Goal: Ask a question

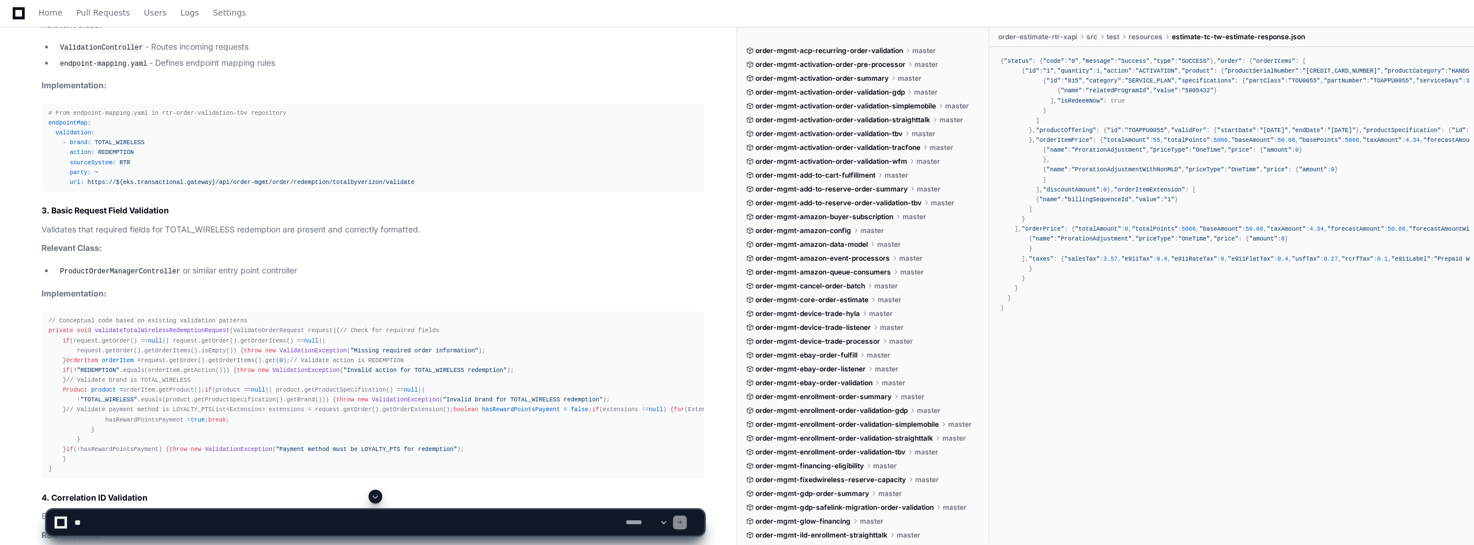
scroll to position [10912, 0]
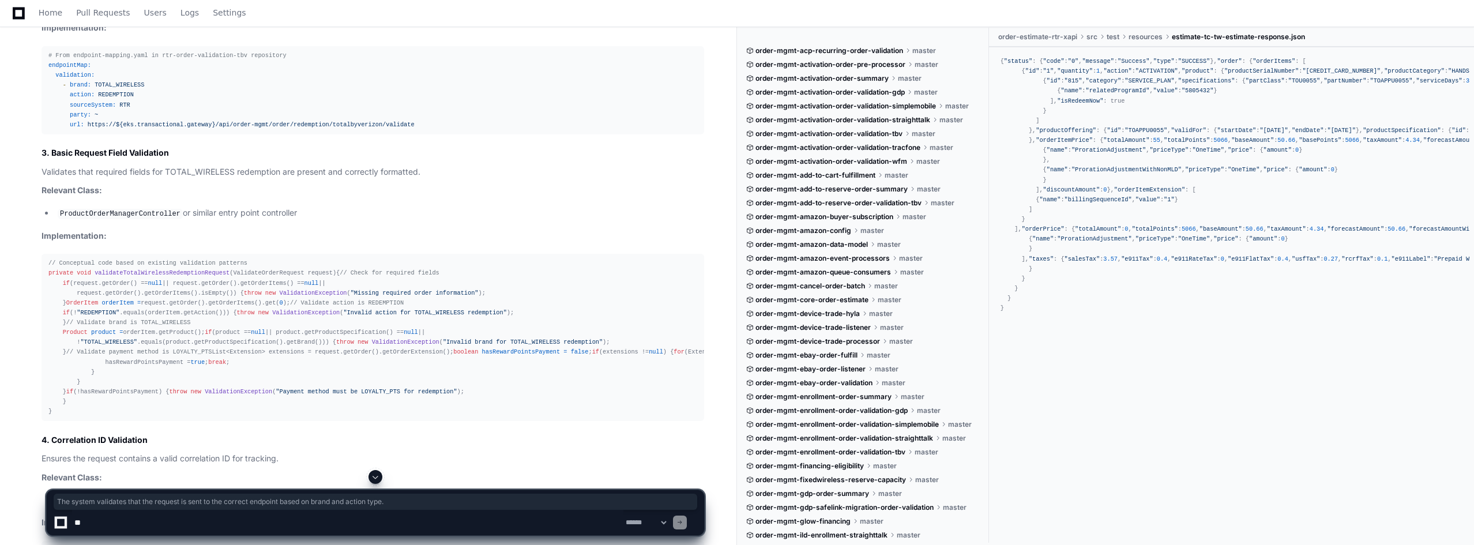
drag, startPoint x: 40, startPoint y: 225, endPoint x: 441, endPoint y: 228, distance: 400.9
click at [441, 228] on div "Thinking Reflecting on learnings so far Let me focus specifically on the valida…" at bounding box center [361, 56] width 686 height 1259
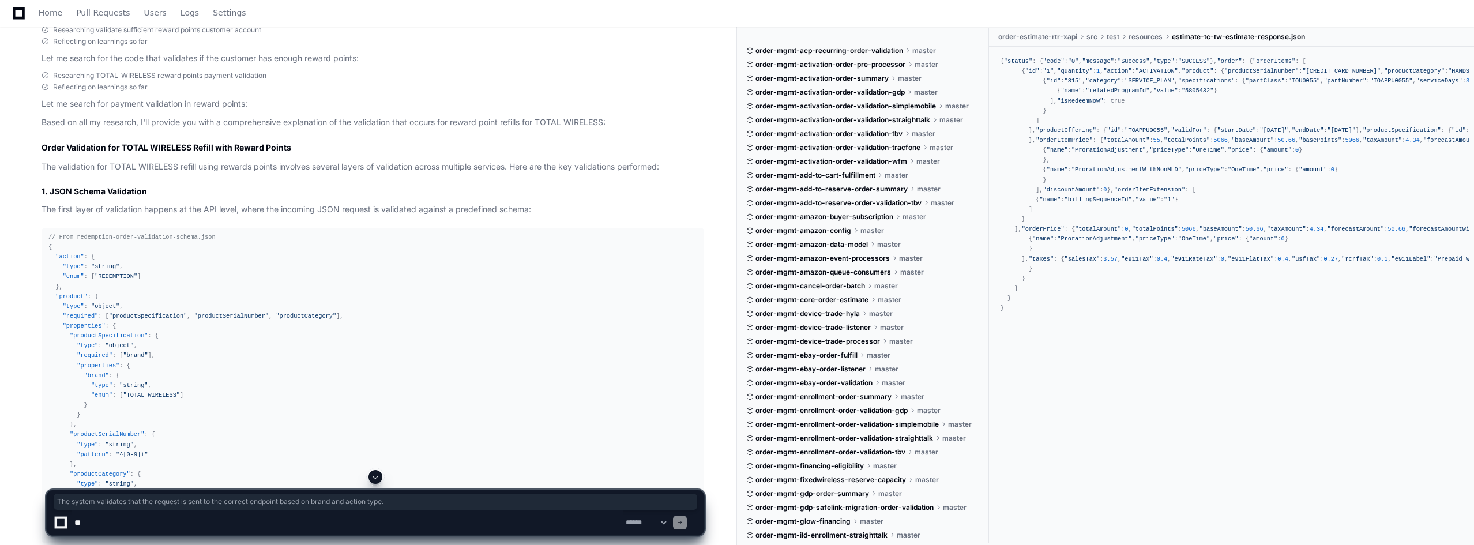
scroll to position [7509, 0]
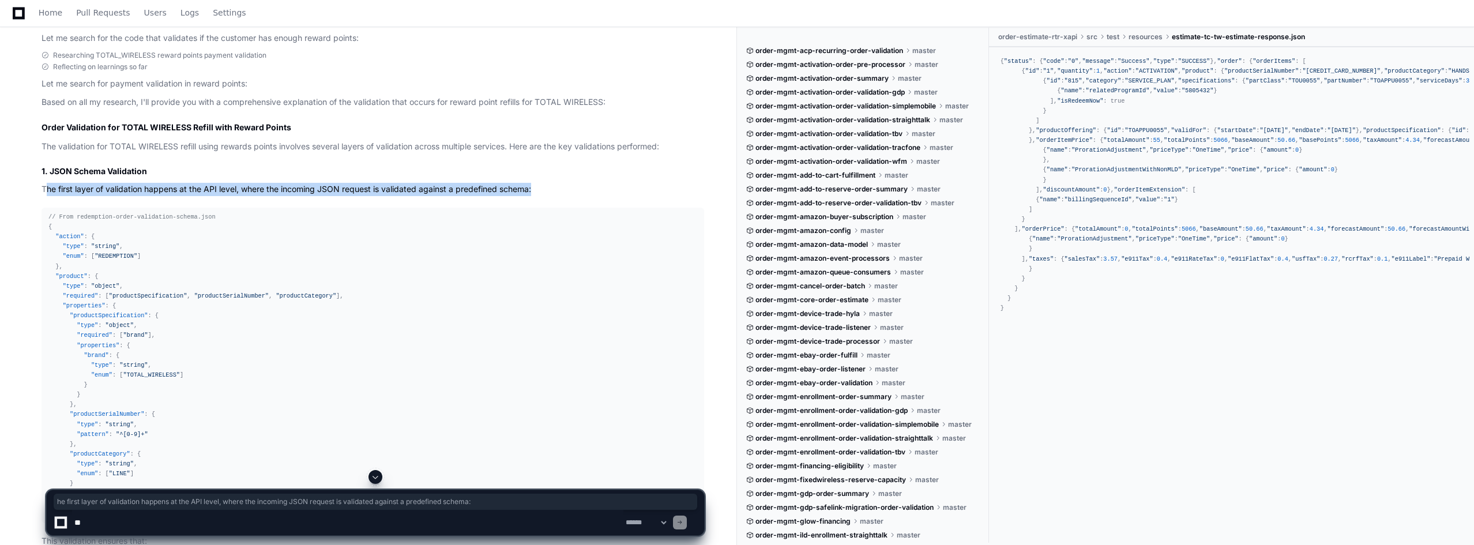
drag, startPoint x: 45, startPoint y: 173, endPoint x: 543, endPoint y: 178, distance: 498.4
click at [543, 183] on p "The first layer of validation happens at the API level, where the incoming JSON…" at bounding box center [373, 189] width 663 height 13
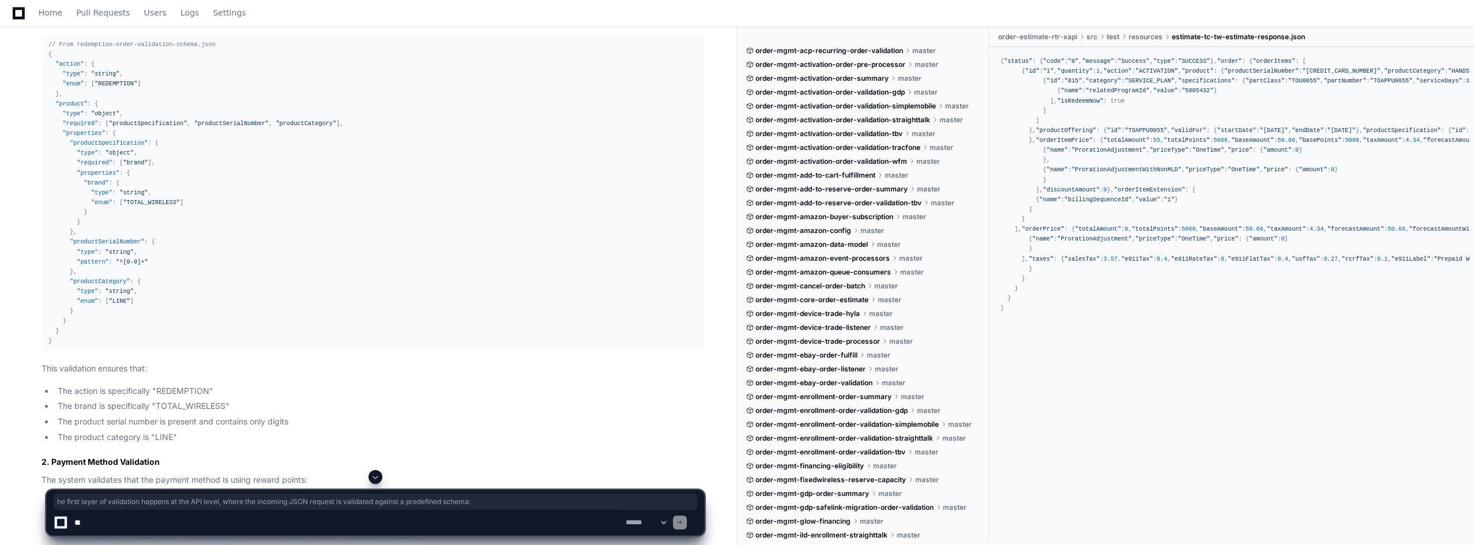
scroll to position [7682, 0]
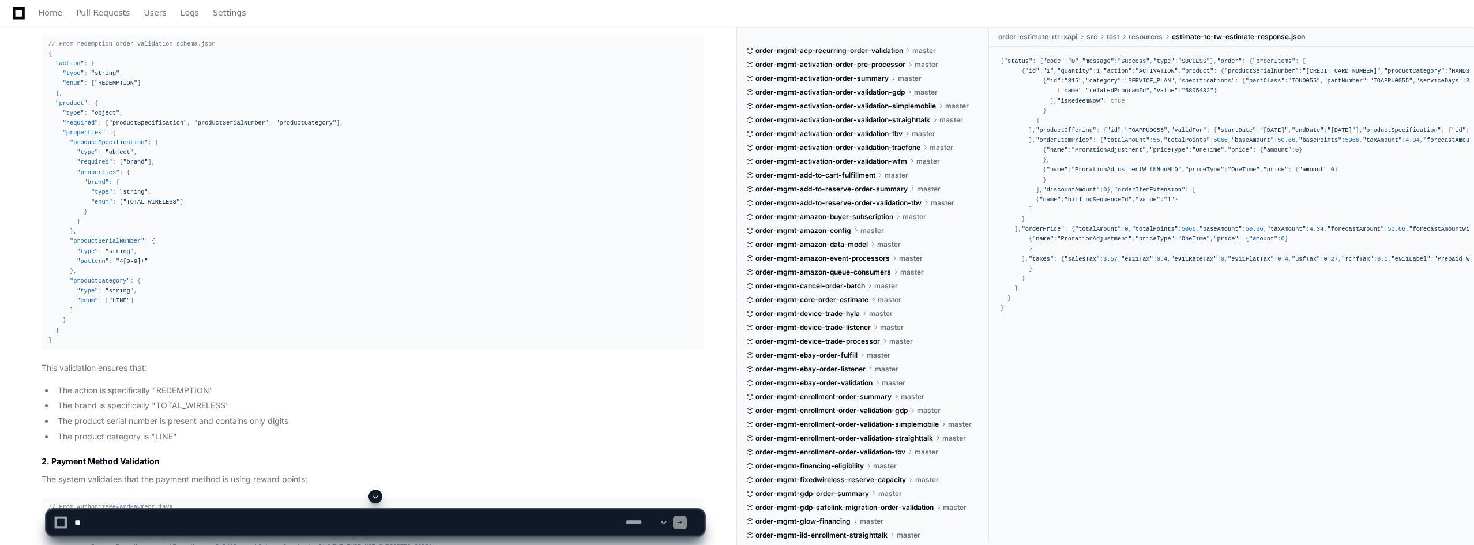
click at [62, 415] on li "The product serial number is present and contains only digits" at bounding box center [379, 421] width 650 height 13
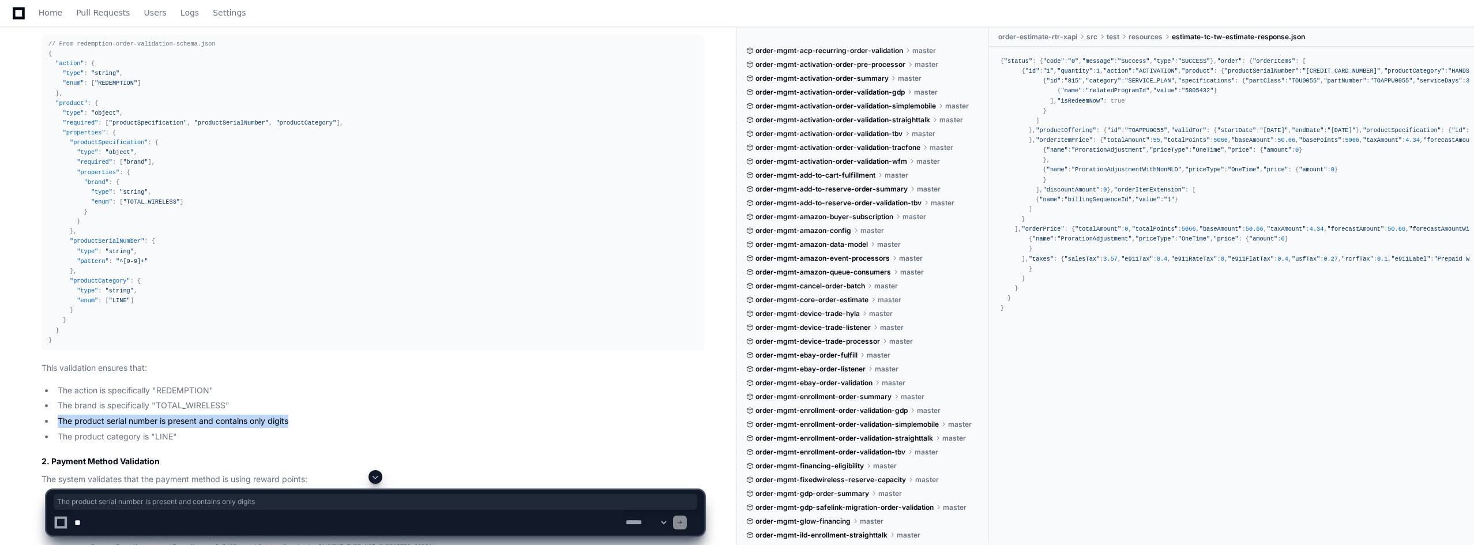
drag, startPoint x: 58, startPoint y: 408, endPoint x: 306, endPoint y: 405, distance: 248.0
click at [306, 415] on li "The product serial number is present and contains only digits" at bounding box center [379, 421] width 650 height 13
copy li "The product serial number is present and contains only digits"
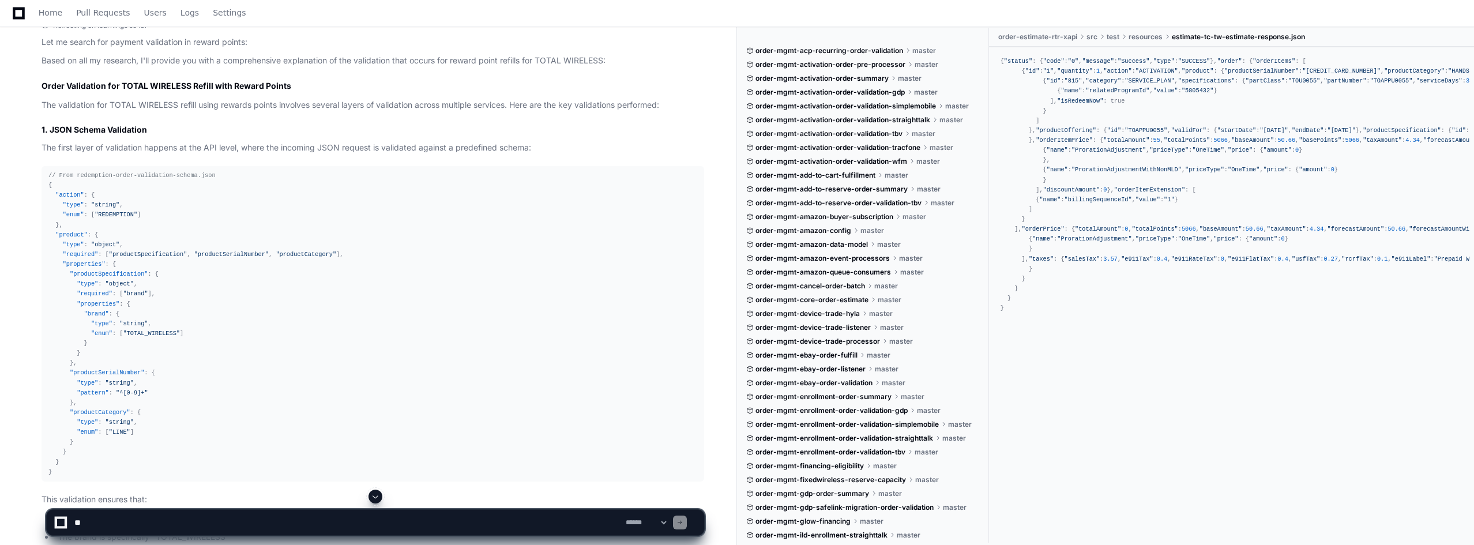
scroll to position [7461, 0]
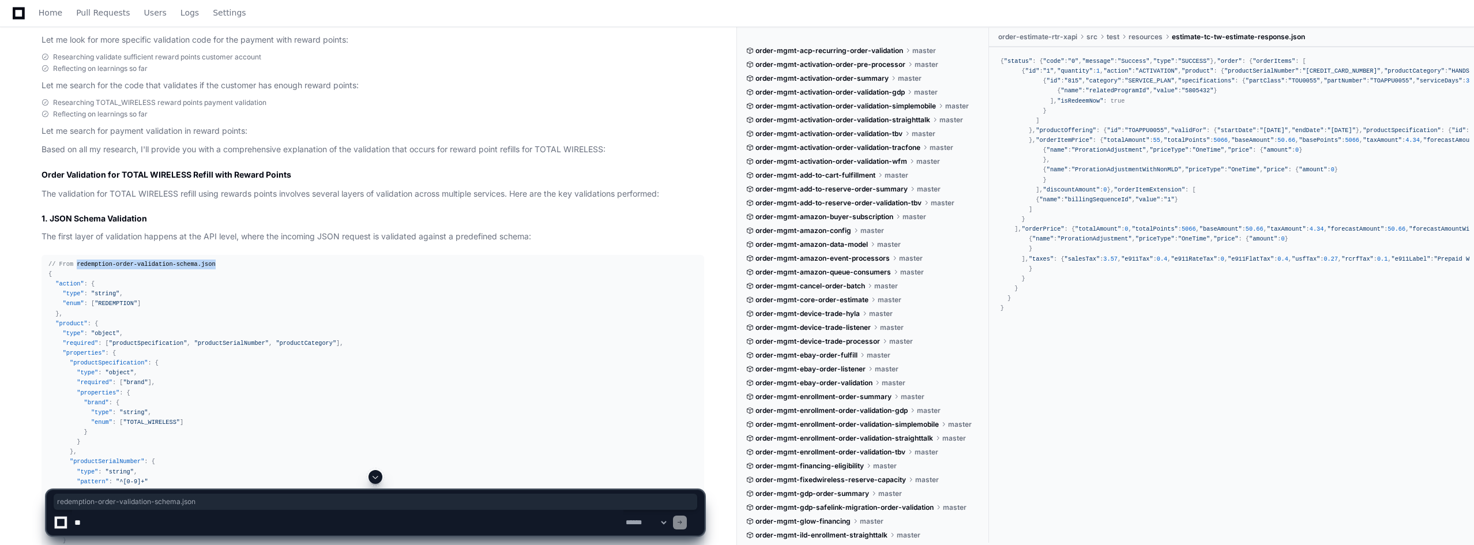
drag, startPoint x: 73, startPoint y: 252, endPoint x: 202, endPoint y: 250, distance: 128.6
click at [202, 260] on div "// From redemption-order-validation-schema.json { "action" : { "type" : "string…" at bounding box center [372, 413] width 649 height 306
click at [175, 271] on div "// From redemption-order-validation-schema.json { "action" : { "type" : "string…" at bounding box center [372, 413] width 649 height 306
drag, startPoint x: 74, startPoint y: 252, endPoint x: 203, endPoint y: 251, distance: 128.6
click at [202, 260] on div "// From redemption-order-validation-schema.json { "action" : { "type" : "string…" at bounding box center [372, 413] width 649 height 306
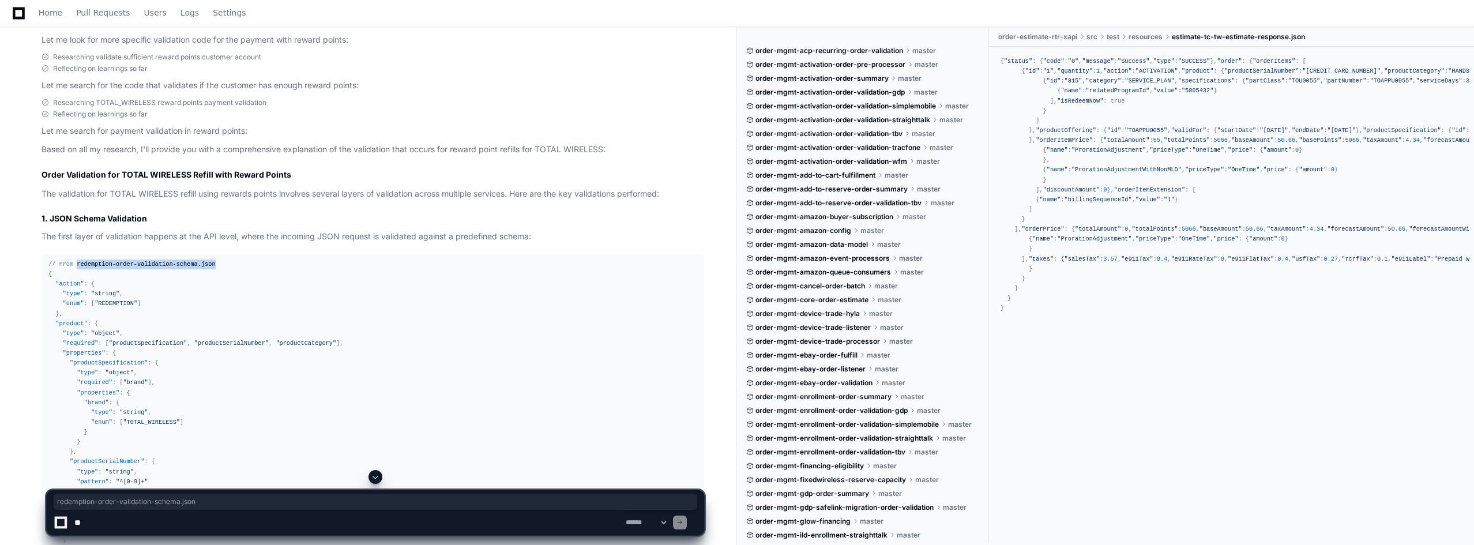
copy span "redemption-order-validation-schema.json"
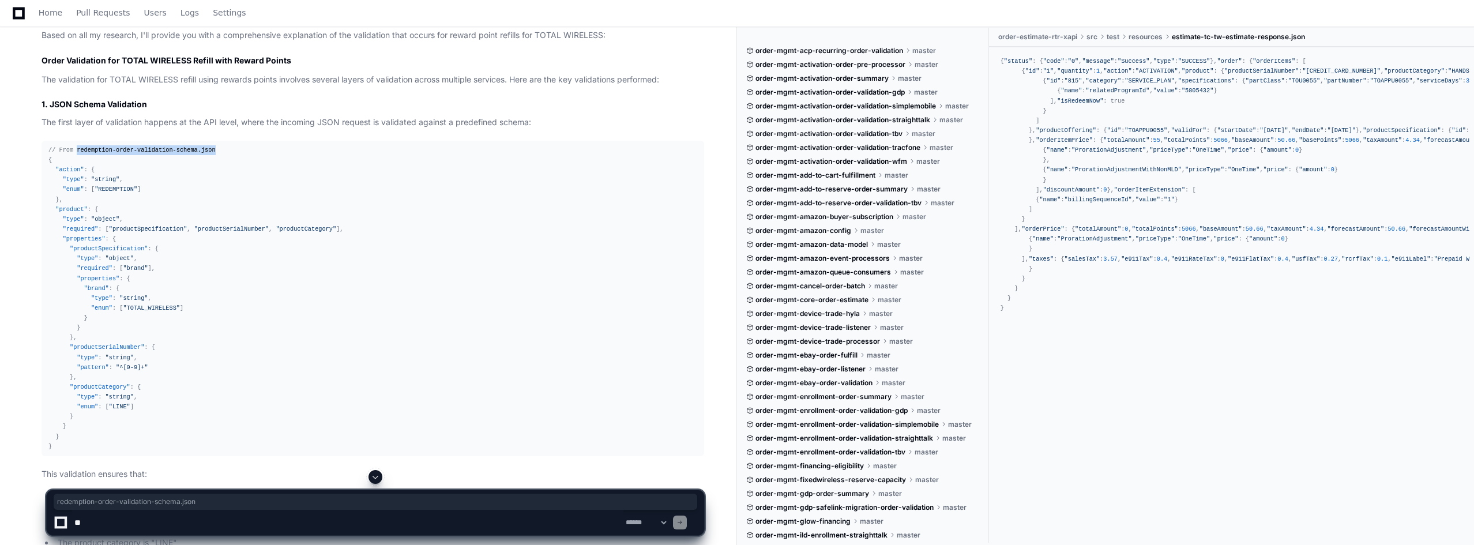
scroll to position [7566, 0]
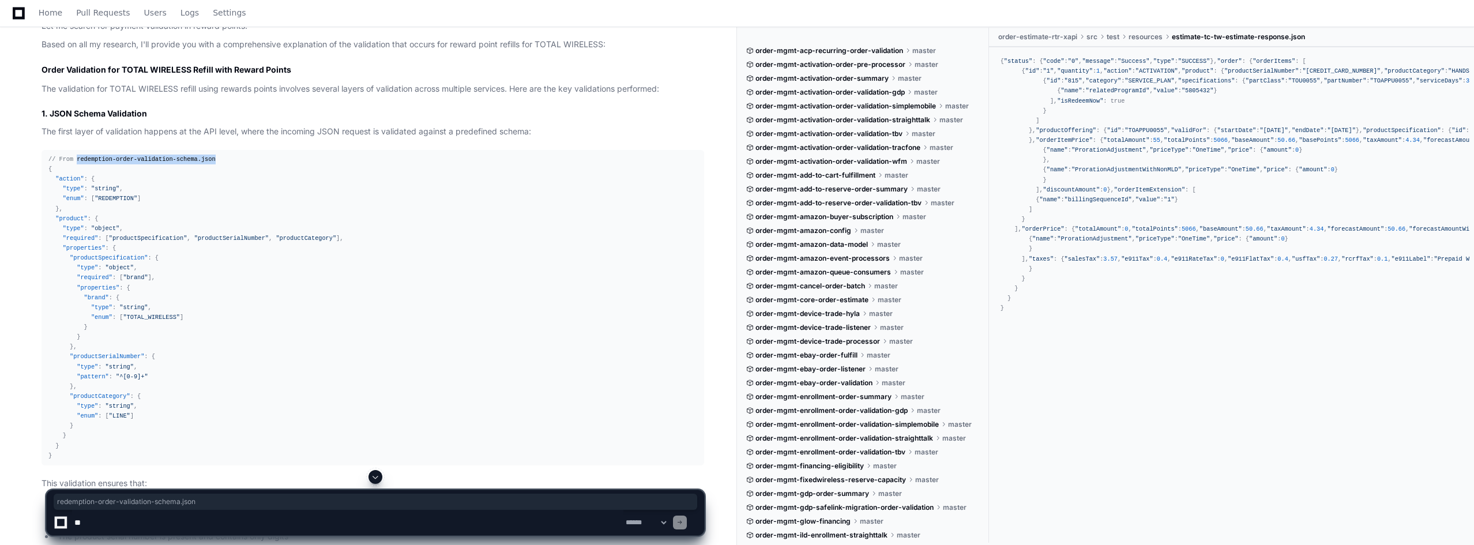
click at [220, 155] on div "// From redemption-order-validation-schema.json { "action" : { "type" : "string…" at bounding box center [372, 308] width 649 height 306
drag, startPoint x: 80, startPoint y: 149, endPoint x: 205, endPoint y: 146, distance: 124.6
click at [205, 155] on div "// From redemption-order-validation-schema.json { "action" : { "type" : "string…" at bounding box center [372, 308] width 649 height 306
copy span "redemption-order-validation-schema.json"
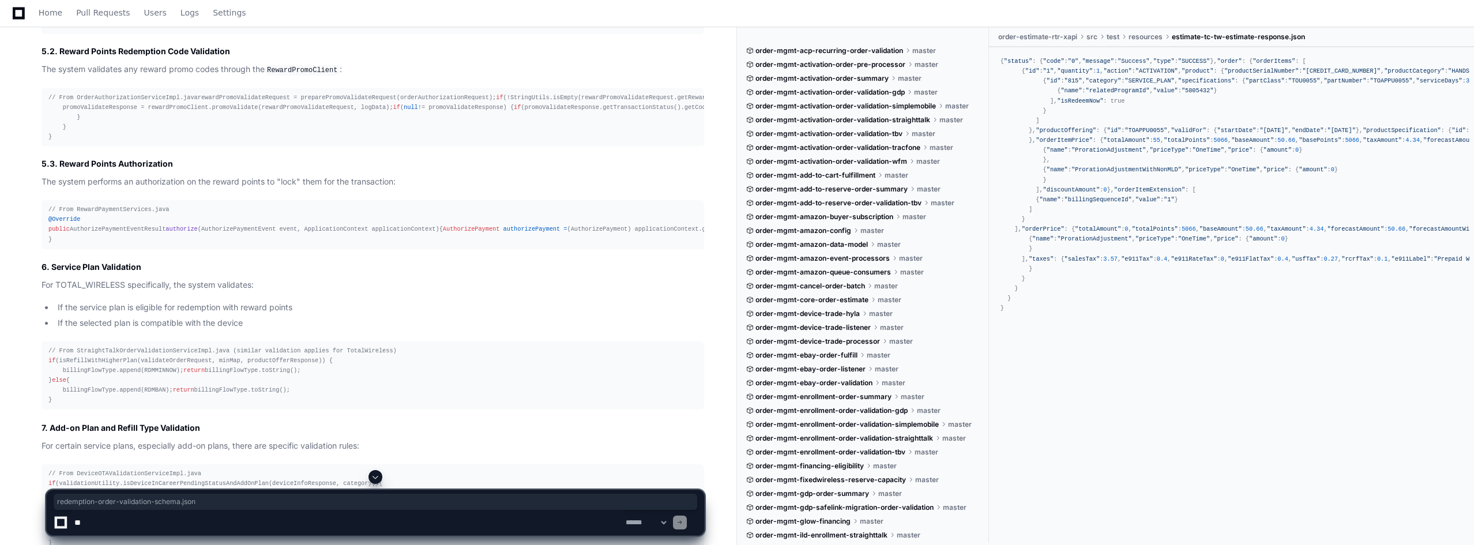
scroll to position [8662, 0]
click at [206, 524] on textarea at bounding box center [347, 522] width 551 height 25
paste textarea "**********"
type textarea "**********"
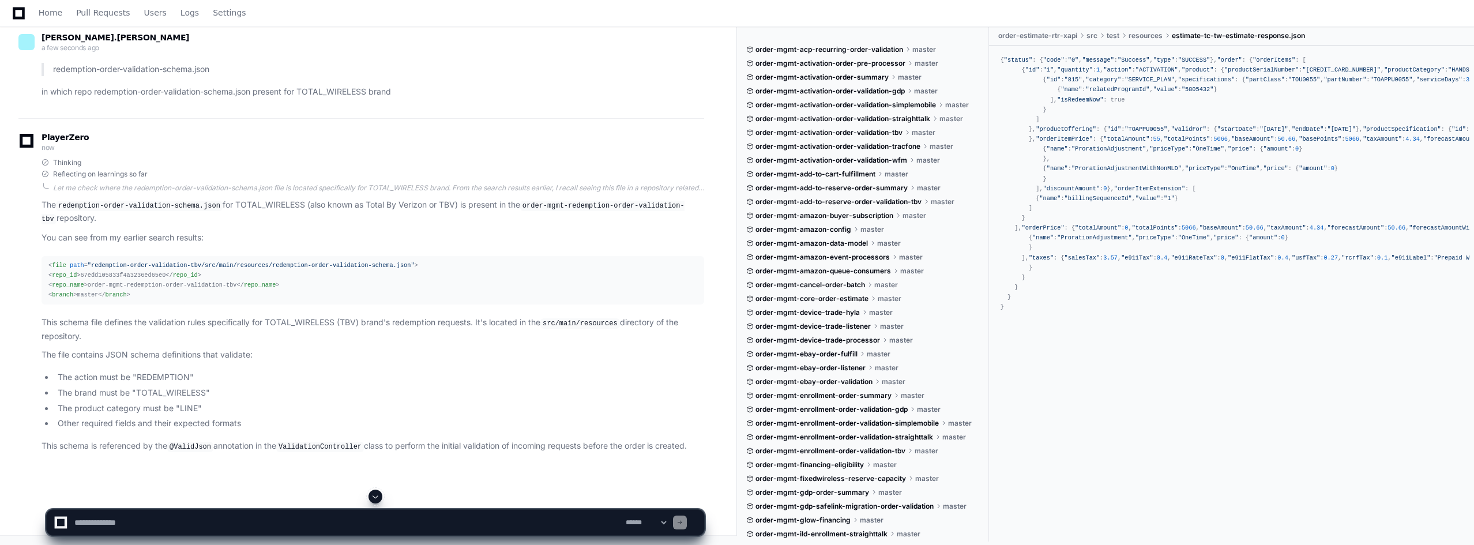
scroll to position [12171, 0]
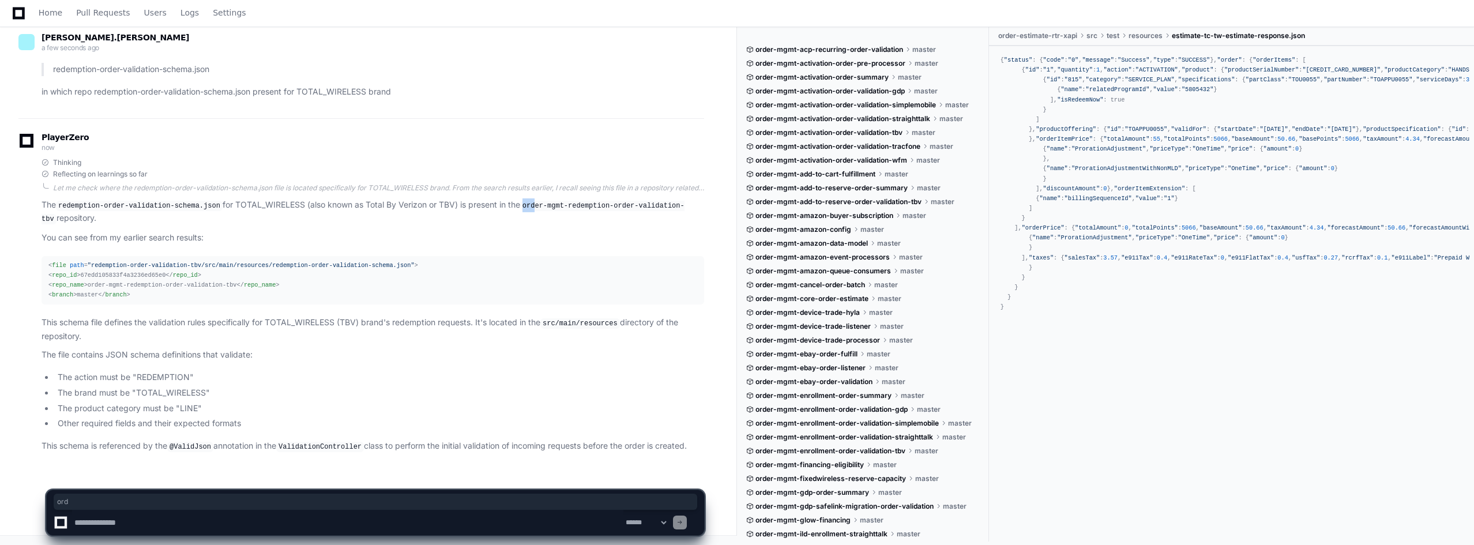
drag, startPoint x: 519, startPoint y: 207, endPoint x: 530, endPoint y: 208, distance: 11.6
click at [530, 208] on code "order-mgmt-redemption-order-validation-tbv" at bounding box center [363, 213] width 643 height 24
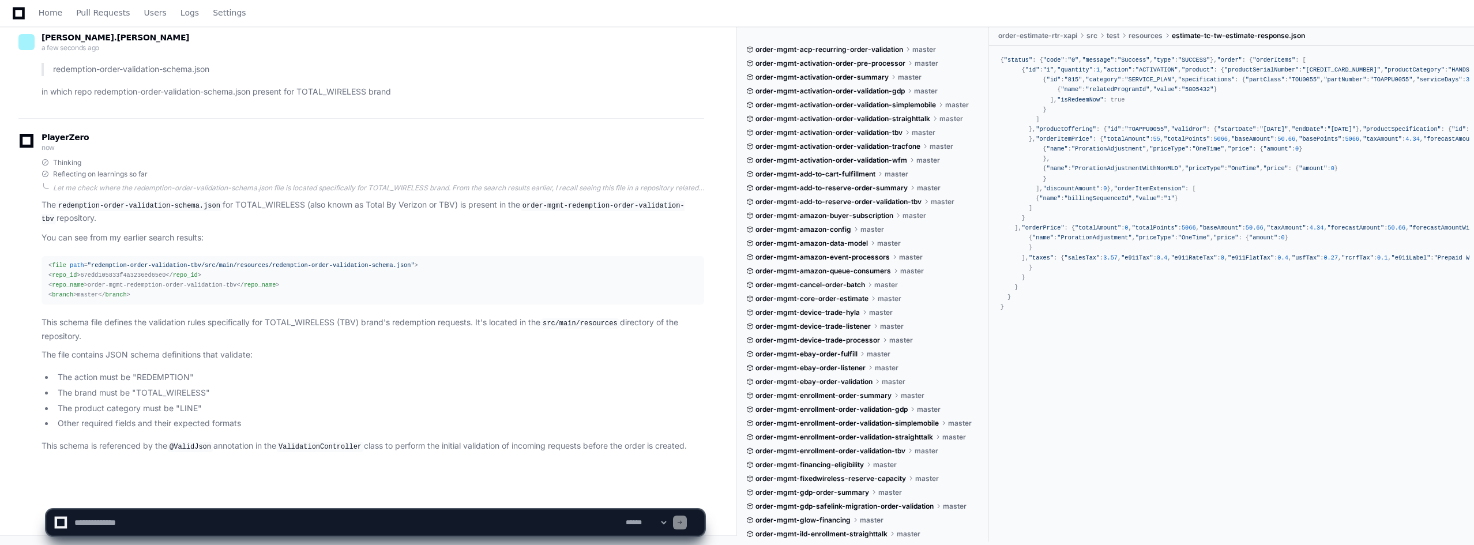
click at [186, 517] on textarea at bounding box center [347, 522] width 551 height 25
type textarea "*"
type textarea "**********"
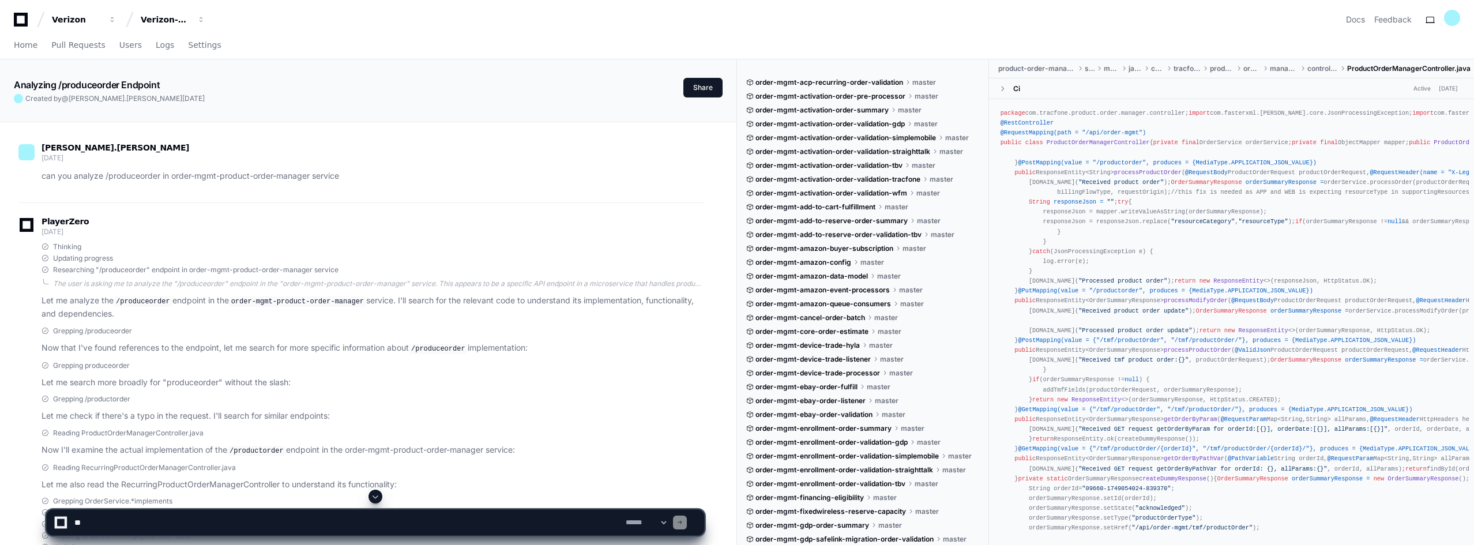
click at [21, 17] on icon at bounding box center [20, 20] width 23 height 14
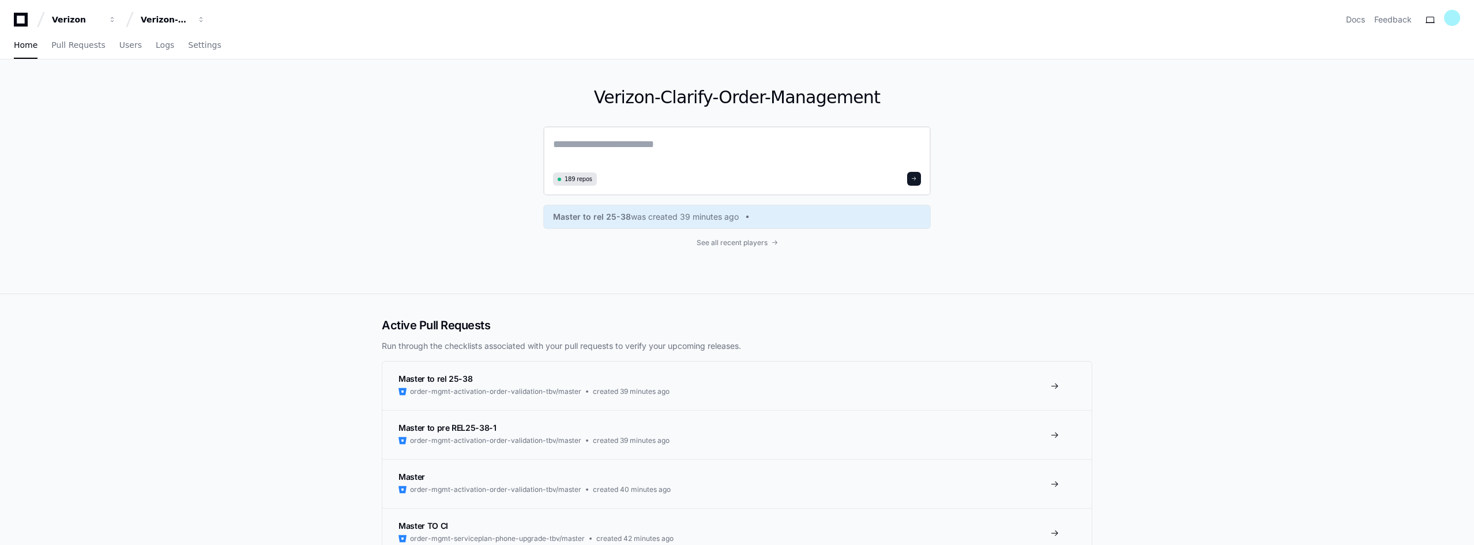
click at [604, 144] on textarea at bounding box center [737, 152] width 368 height 32
paste textarea "**********"
type textarea "**********"
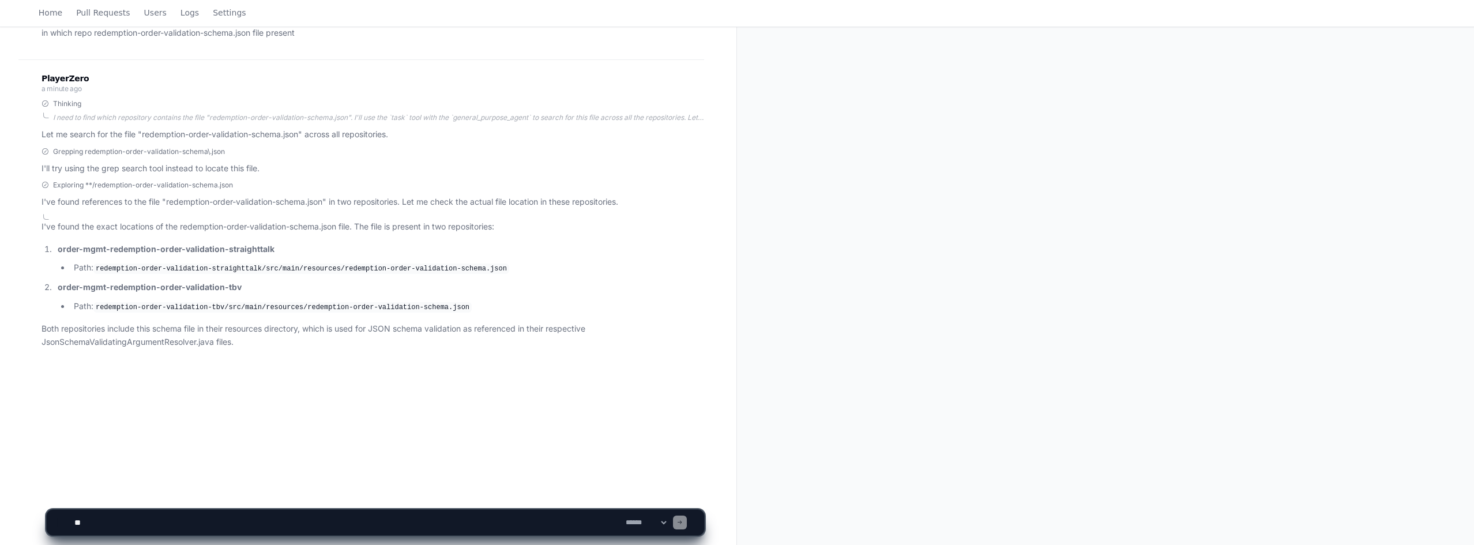
scroll to position [130, 0]
